Goal: Information Seeking & Learning: Learn about a topic

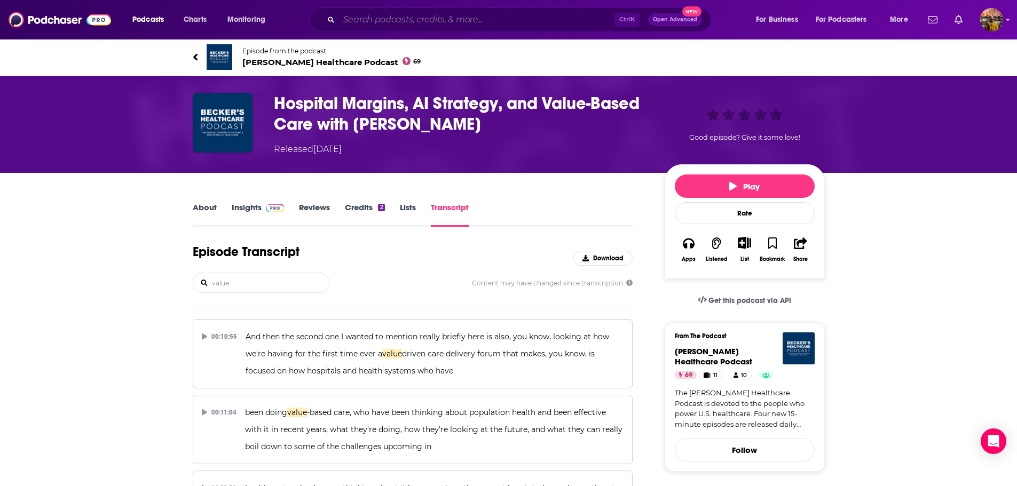
click at [444, 14] on input "Search podcasts, credits, & more..." at bounding box center [476, 19] width 275 height 17
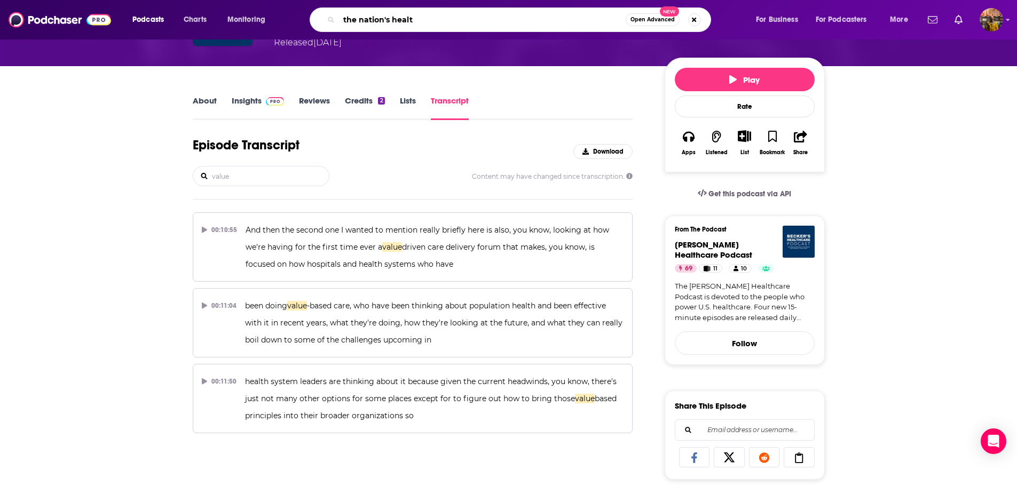
type input "the nation's health"
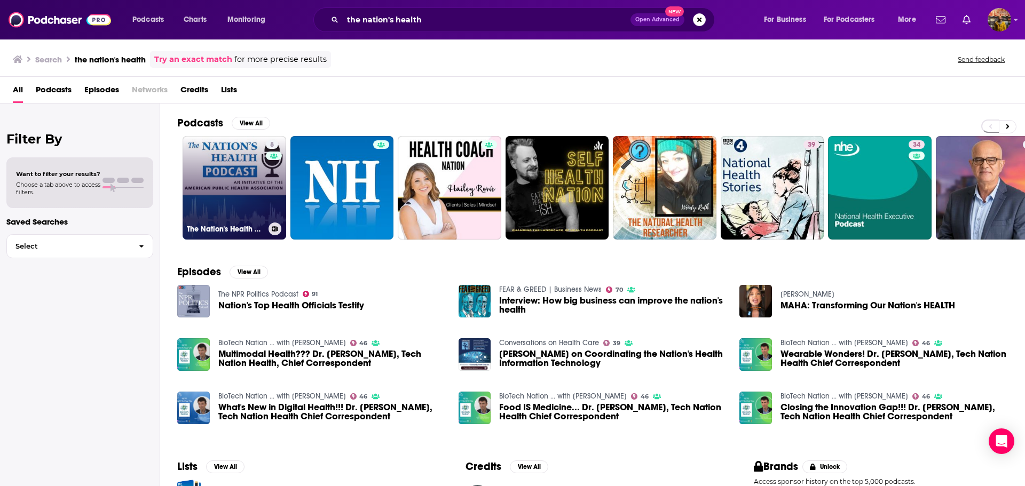
click at [223, 181] on link "8 The Nation's Health Podcast" at bounding box center [235, 188] width 104 height 104
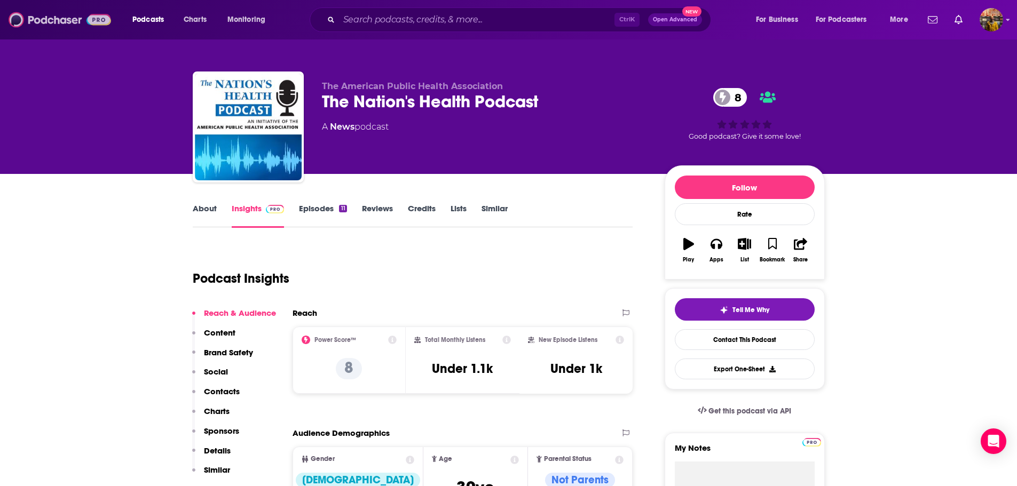
click at [61, 23] on img at bounding box center [60, 20] width 103 height 20
